Goal: Transaction & Acquisition: Subscribe to service/newsletter

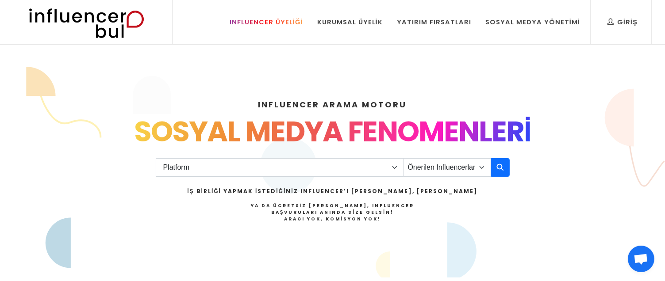
click at [283, 24] on div "Influencer Üyeliği" at bounding box center [266, 22] width 73 height 10
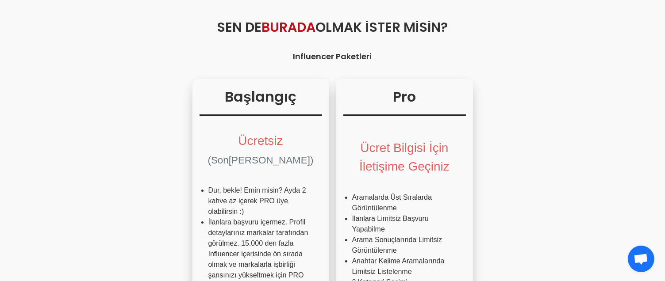
scroll to position [94, 0]
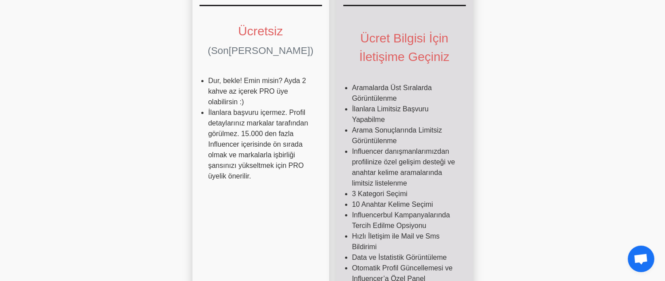
scroll to position [203, 0]
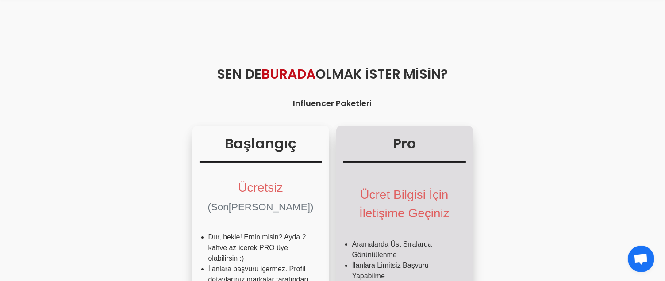
scroll to position [35, 0]
